Goal: Information Seeking & Learning: Check status

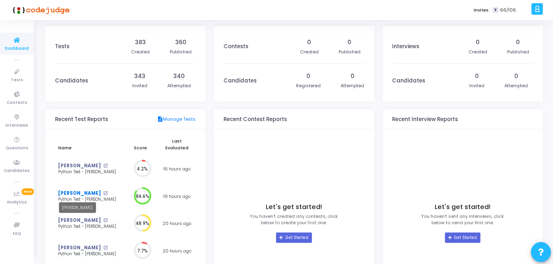
click at [71, 192] on link "[PERSON_NAME]" at bounding box center [79, 193] width 43 height 7
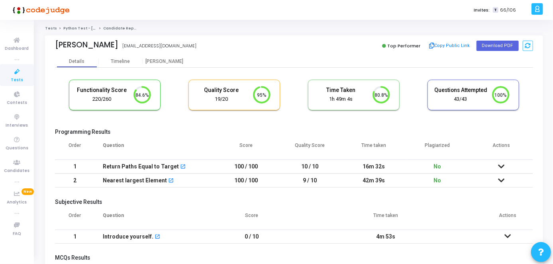
scroll to position [91, 0]
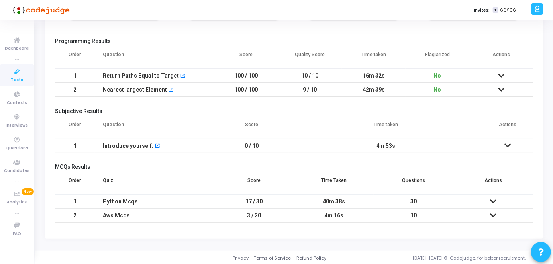
click at [510, 148] on icon at bounding box center [507, 146] width 6 height 6
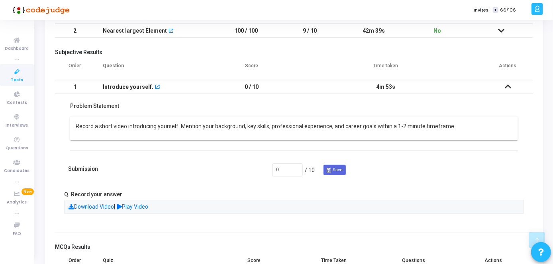
scroll to position [150, 0]
click at [149, 206] on link "Play Video" at bounding box center [132, 206] width 31 height 6
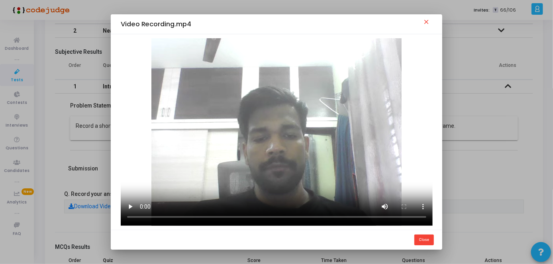
click at [428, 19] on mat-icon "close" at bounding box center [427, 23] width 10 height 10
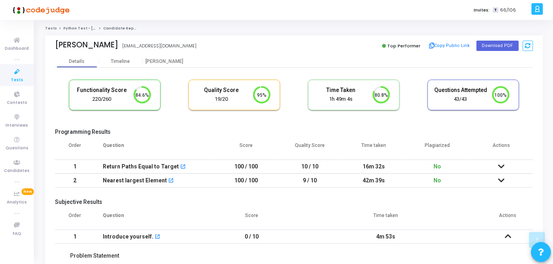
scroll to position [150, 0]
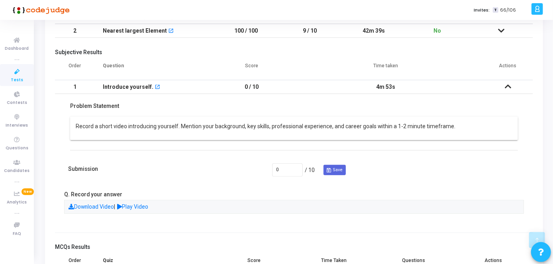
click at [12, 82] on span "Tests" at bounding box center [17, 80] width 12 height 7
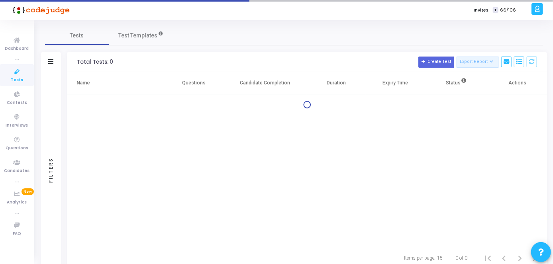
click at [12, 82] on span "Tests" at bounding box center [17, 80] width 12 height 7
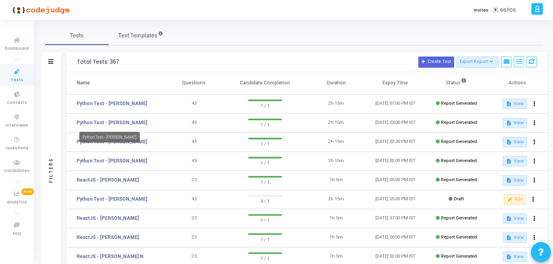
click at [115, 141] on div "Python Test - [PERSON_NAME]" at bounding box center [109, 137] width 61 height 11
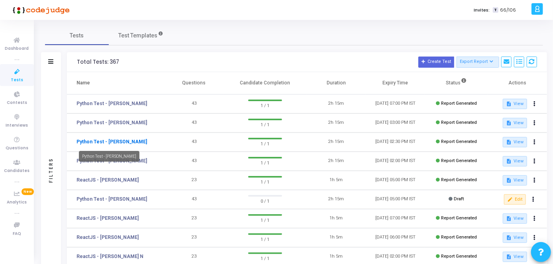
drag, startPoint x: 132, startPoint y: 144, endPoint x: 127, endPoint y: 142, distance: 4.7
click at [127, 142] on td "Python Test - [PERSON_NAME]" at bounding box center [116, 142] width 98 height 19
click at [127, 142] on link "Python Test - [PERSON_NAME]" at bounding box center [111, 141] width 70 height 7
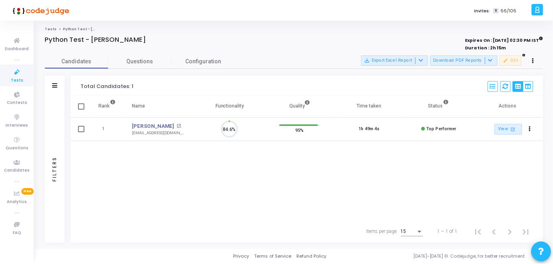
scroll to position [17, 20]
click at [147, 125] on link "[PERSON_NAME]" at bounding box center [154, 126] width 43 height 8
